Goal: Check status: Check status

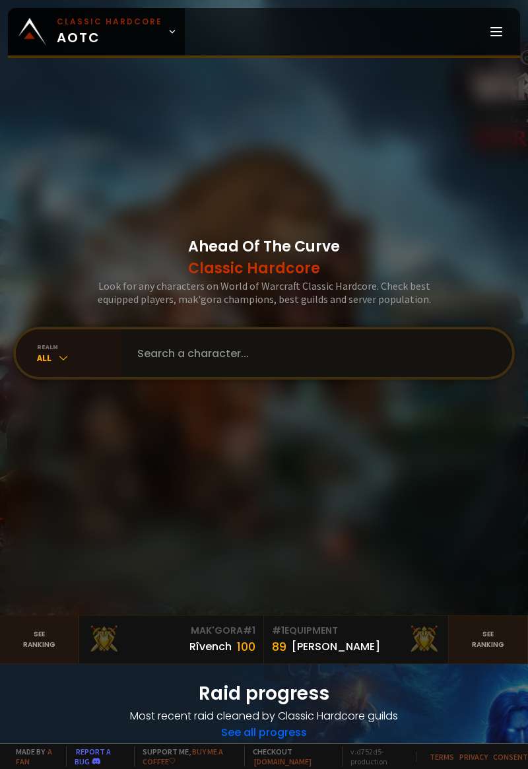
click at [320, 376] on input "text" at bounding box center [312, 353] width 367 height 48
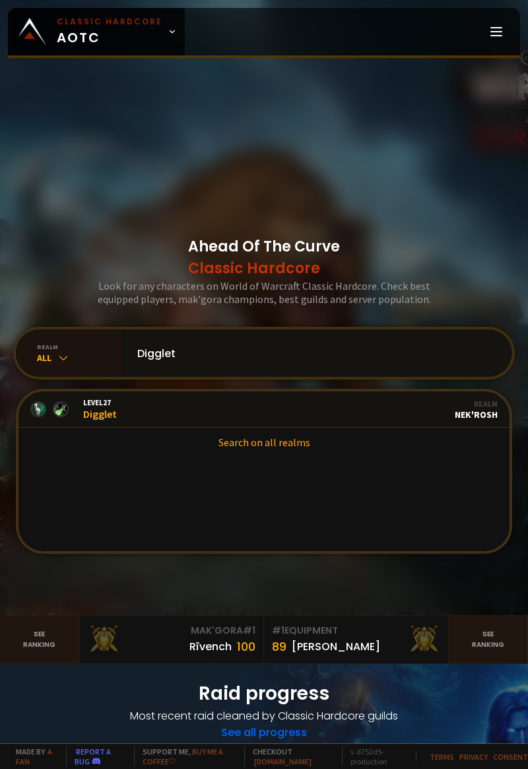
type input "Digglet"
click at [51, 364] on div "All" at bounding box center [79, 357] width 85 height 13
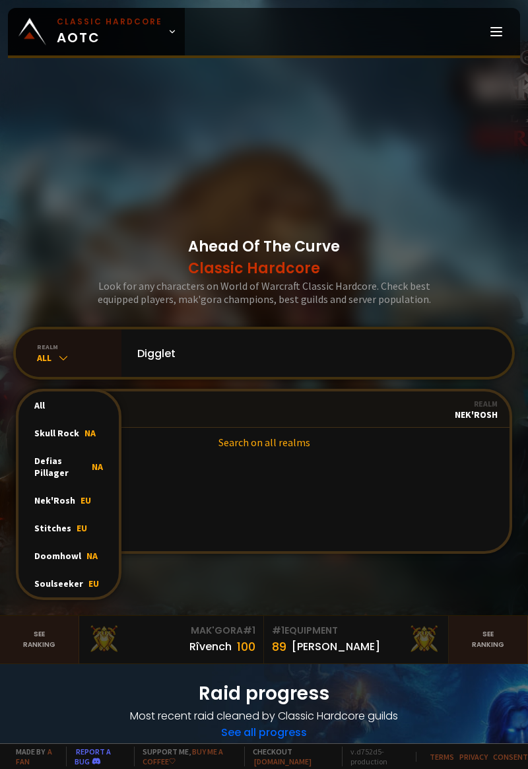
click at [45, 570] on div "Doomhowl NA" at bounding box center [68, 556] width 100 height 28
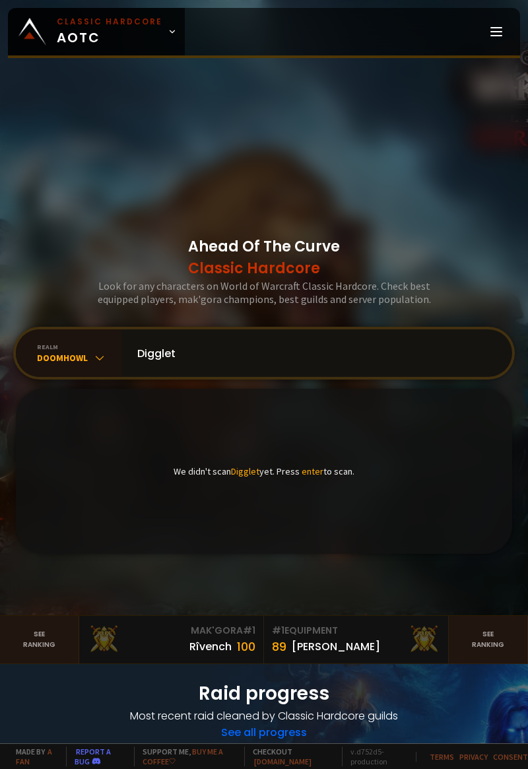
click at [393, 377] on input "Digglet" at bounding box center [312, 353] width 367 height 48
